Goal: Find specific page/section: Find specific page/section

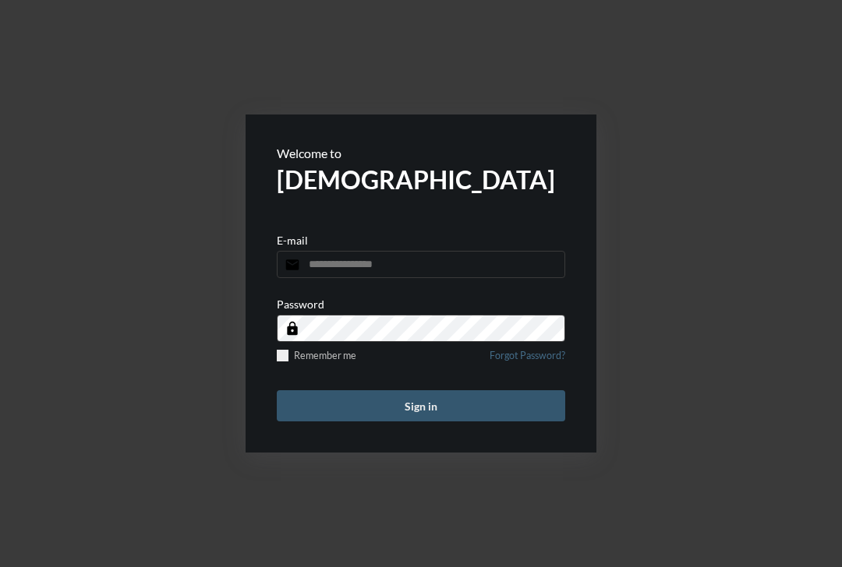
type input "**********"
click at [381, 392] on button "Sign in" at bounding box center [421, 406] width 288 height 31
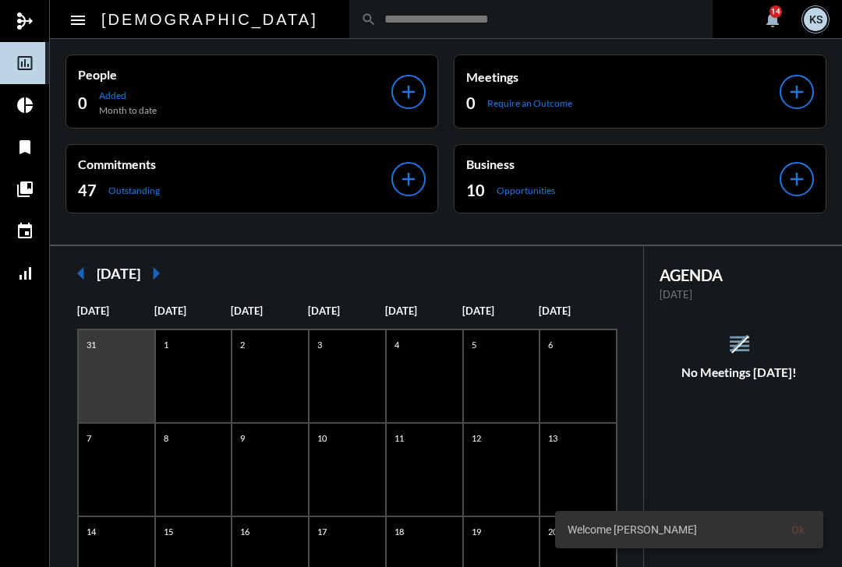
click at [377, 19] on input "text" at bounding box center [539, 18] width 324 height 13
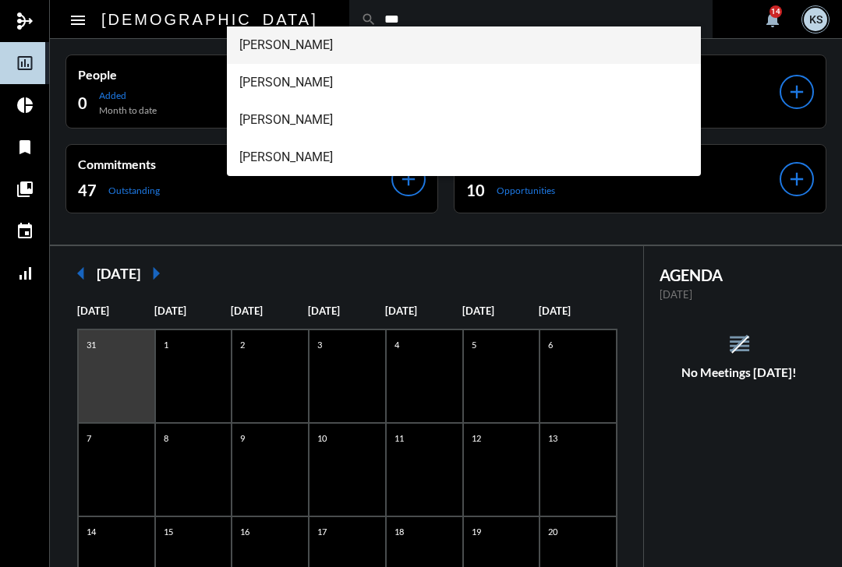
type input "***"
click at [256, 48] on span "[PERSON_NAME]" at bounding box center [464, 45] width 450 height 37
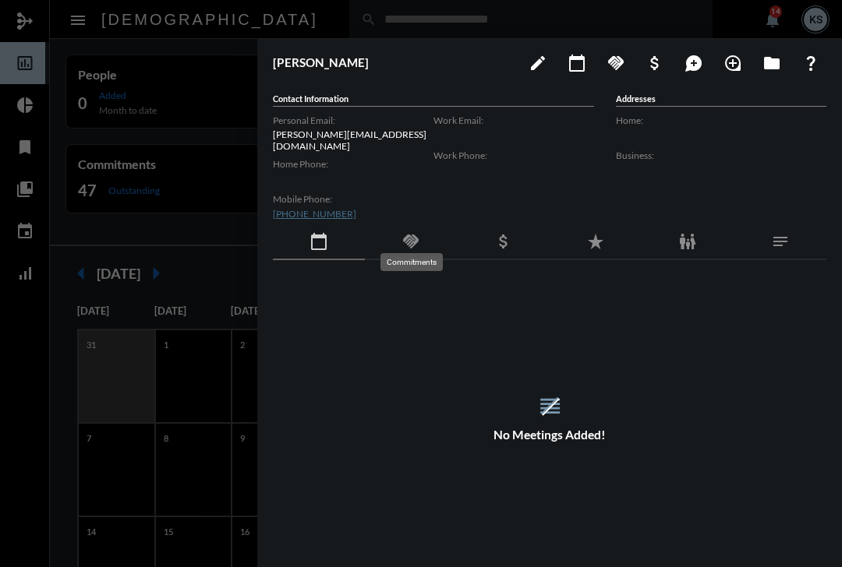
click at [408, 235] on mat-icon "handshake" at bounding box center [410, 241] width 19 height 19
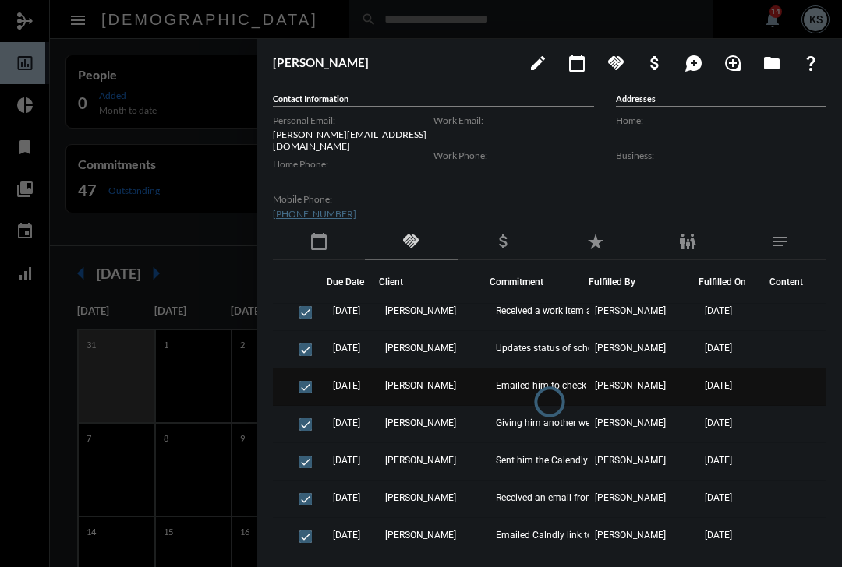
scroll to position [471, 0]
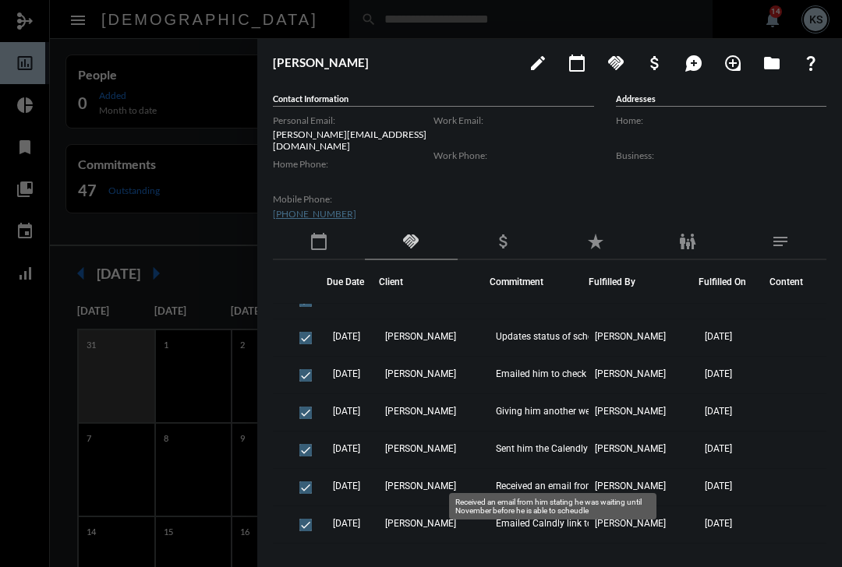
click at [526, 514] on div "Received an email from him stating he was waiting until November before he is a…" at bounding box center [552, 506] width 207 height 27
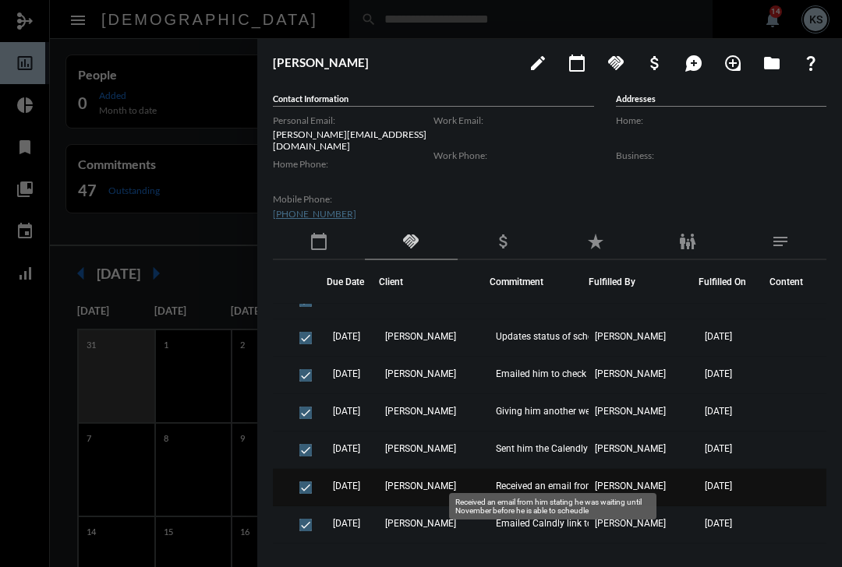
click at [536, 481] on span "Received an email from him stating he was waiting until November before he is a…" at bounding box center [574, 486] width 156 height 11
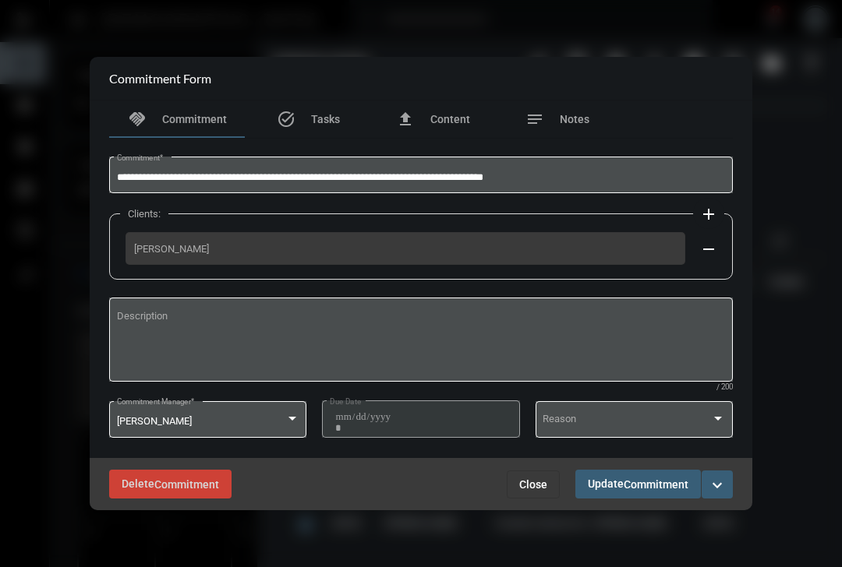
click at [811, 75] on div at bounding box center [421, 283] width 842 height 567
click at [533, 479] on span "Close" at bounding box center [533, 485] width 28 height 12
